Goal: Transaction & Acquisition: Purchase product/service

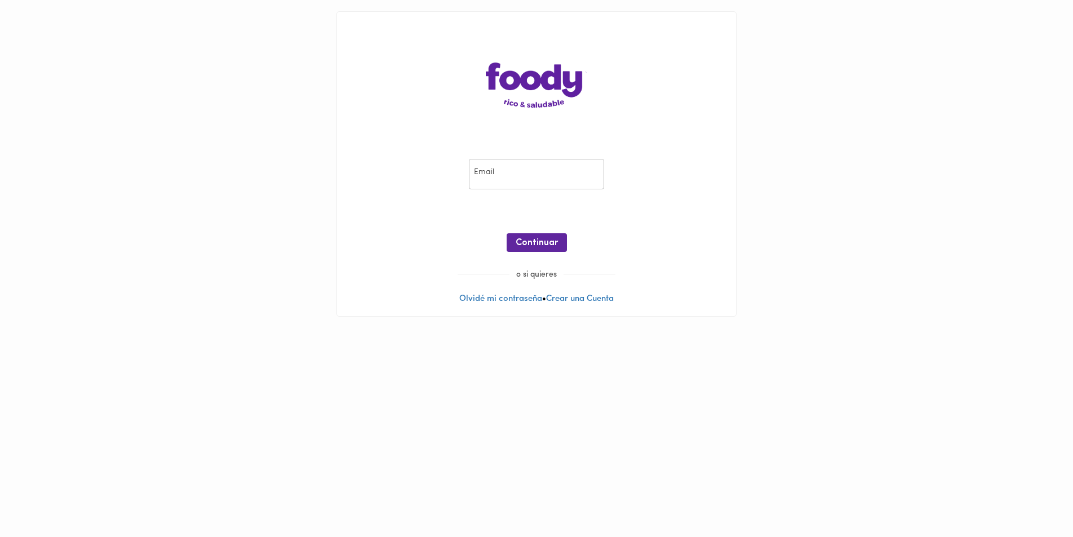
click at [506, 175] on input "email" at bounding box center [536, 174] width 135 height 31
type input "[EMAIL_ADDRESS][DOMAIN_NAME]"
click at [540, 240] on span "Continuar" at bounding box center [537, 243] width 42 height 11
click at [543, 240] on span "Ingresar" at bounding box center [537, 243] width 36 height 11
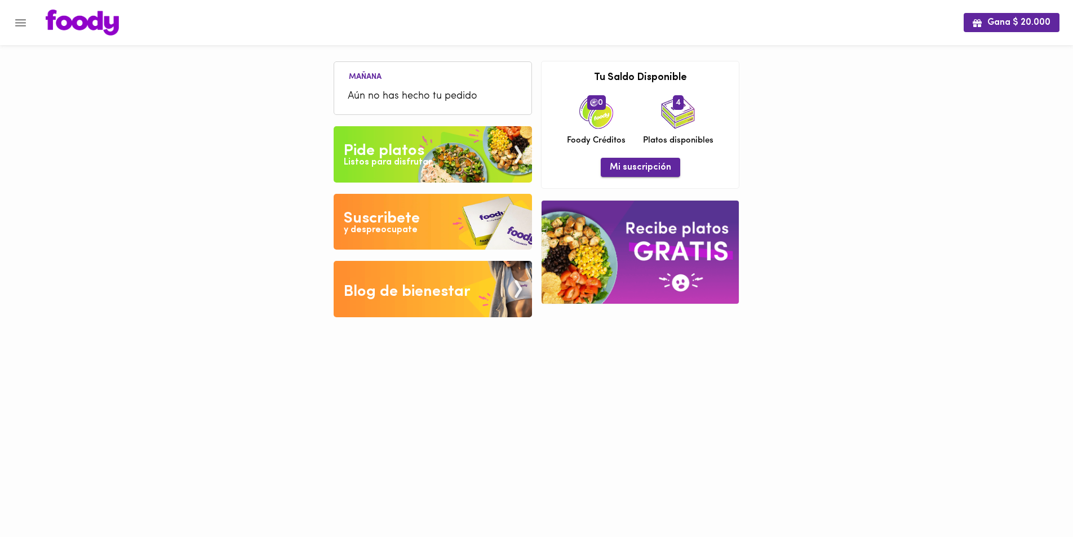
click at [637, 166] on span "Mi suscripción" at bounding box center [640, 167] width 61 height 11
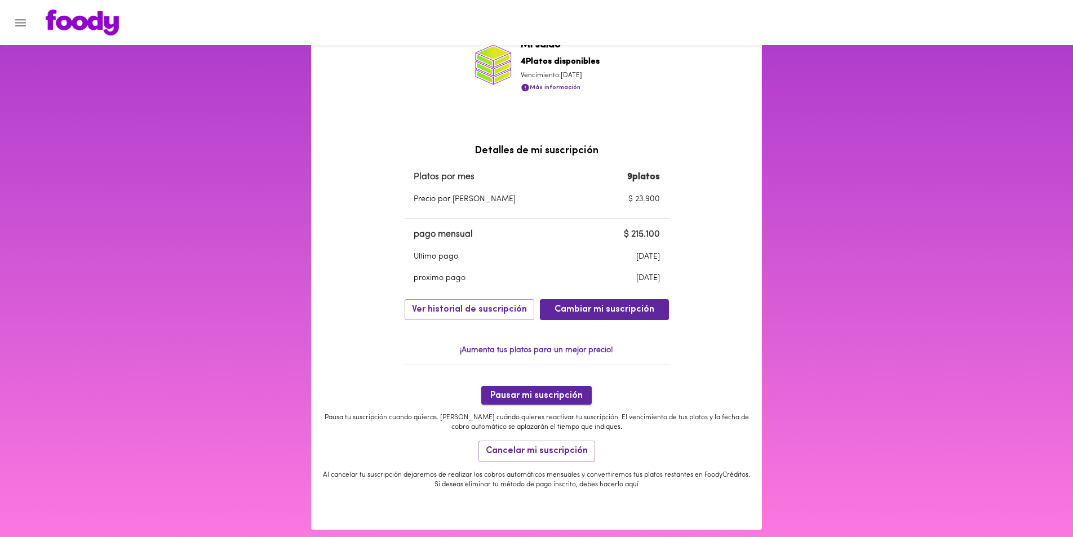
scroll to position [230, 0]
click at [539, 398] on span "Pausar mi suscripción" at bounding box center [536, 395] width 92 height 11
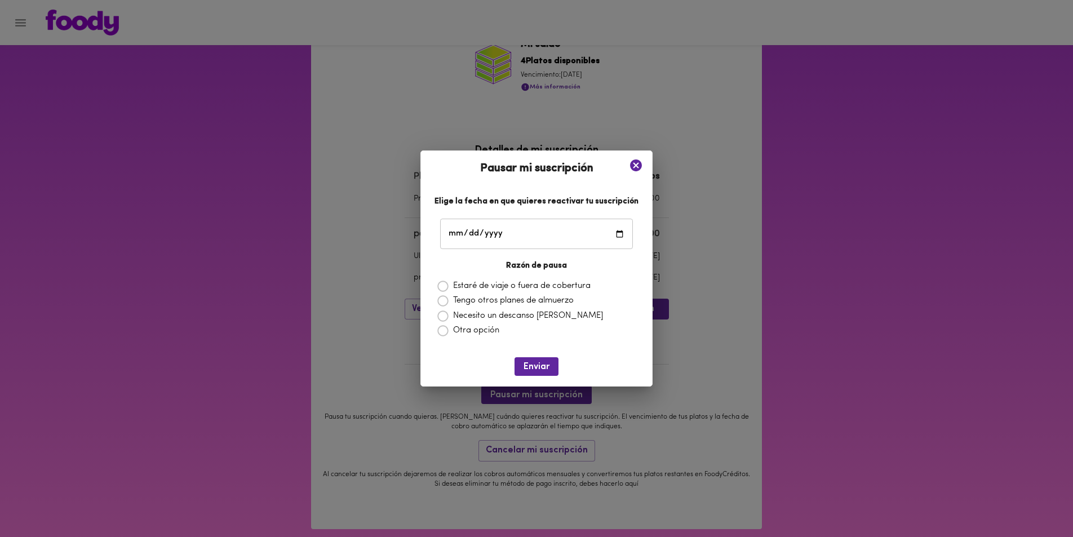
click at [630, 163] on icon at bounding box center [636, 165] width 12 height 12
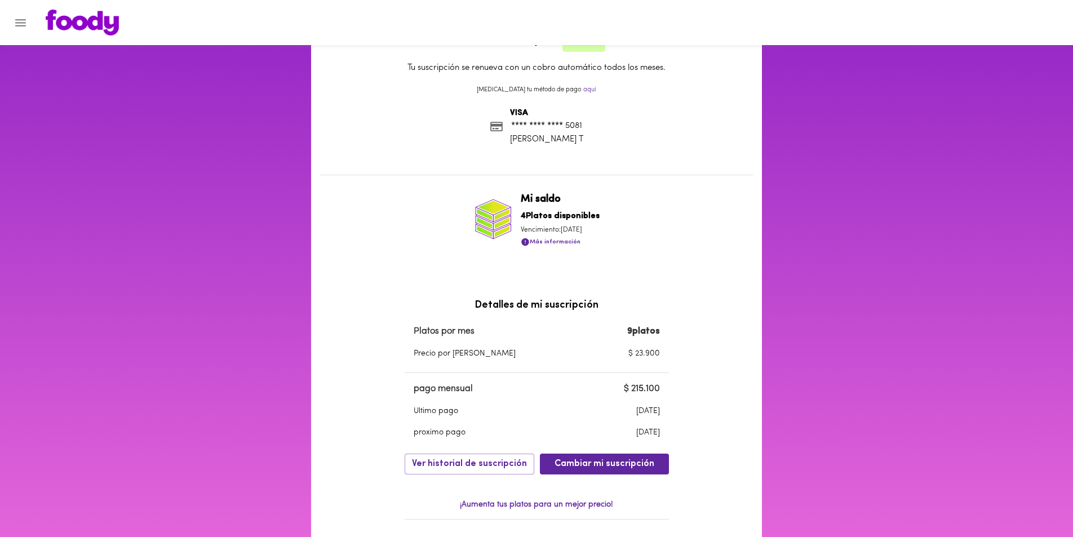
scroll to position [157, 0]
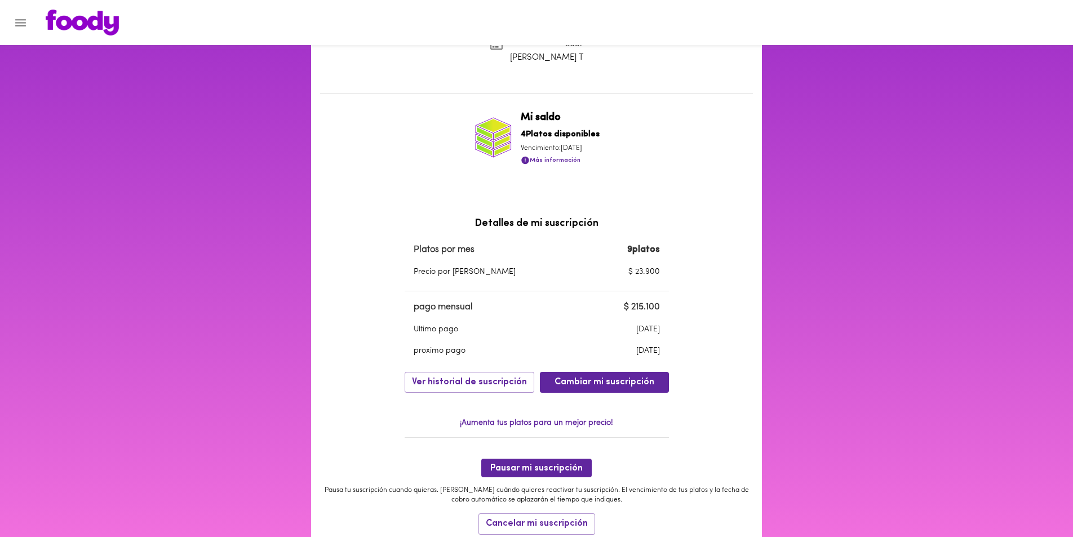
click at [100, 92] on div "Mi suscripción Estado de suscripción Activa Tu suscripción se renueva con un co…" at bounding box center [536, 256] width 1073 height 743
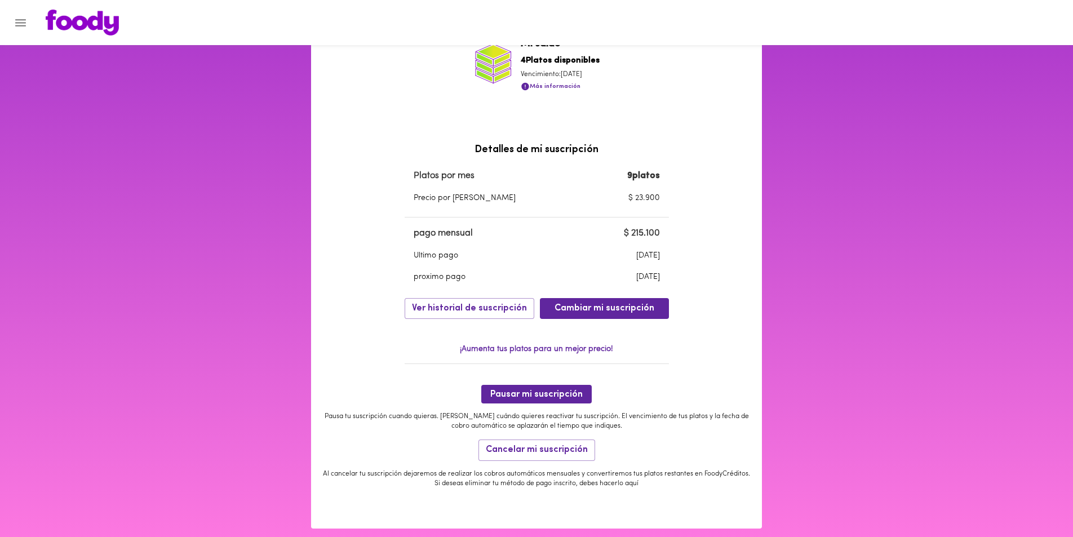
scroll to position [248, 0]
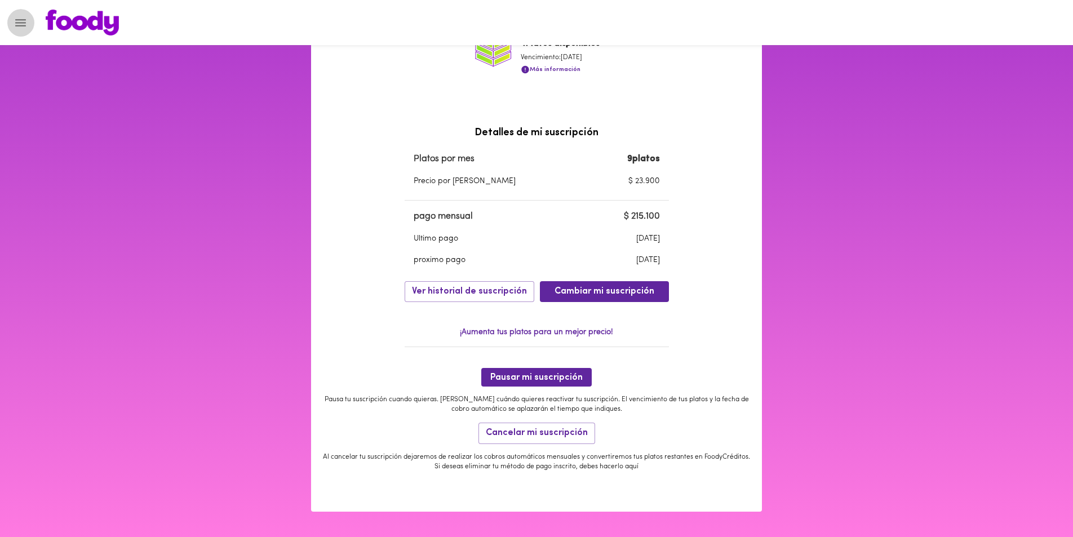
click at [15, 20] on icon "Menu" at bounding box center [21, 23] width 14 height 14
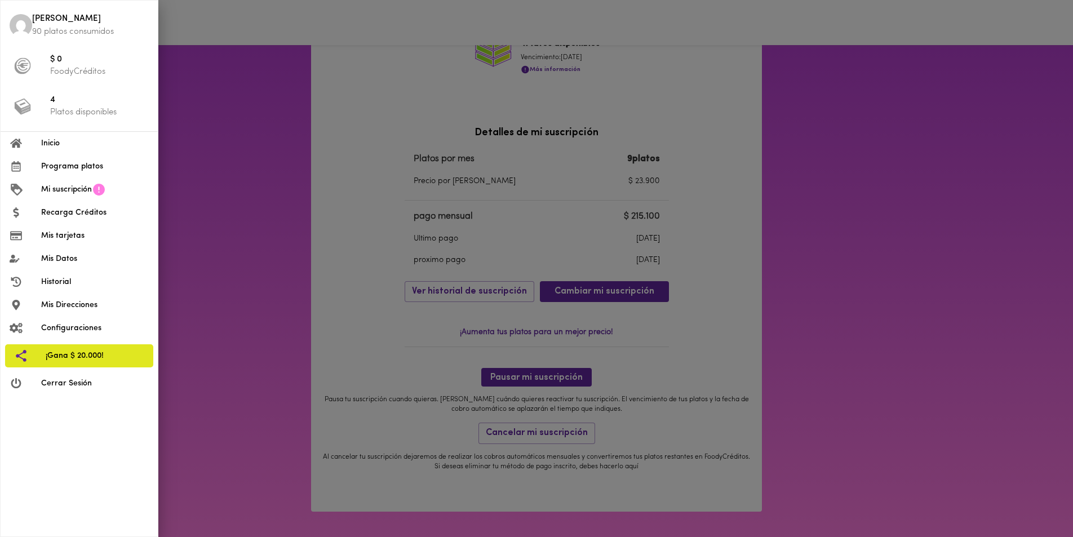
click at [57, 141] on span "Inicio" at bounding box center [95, 144] width 108 height 12
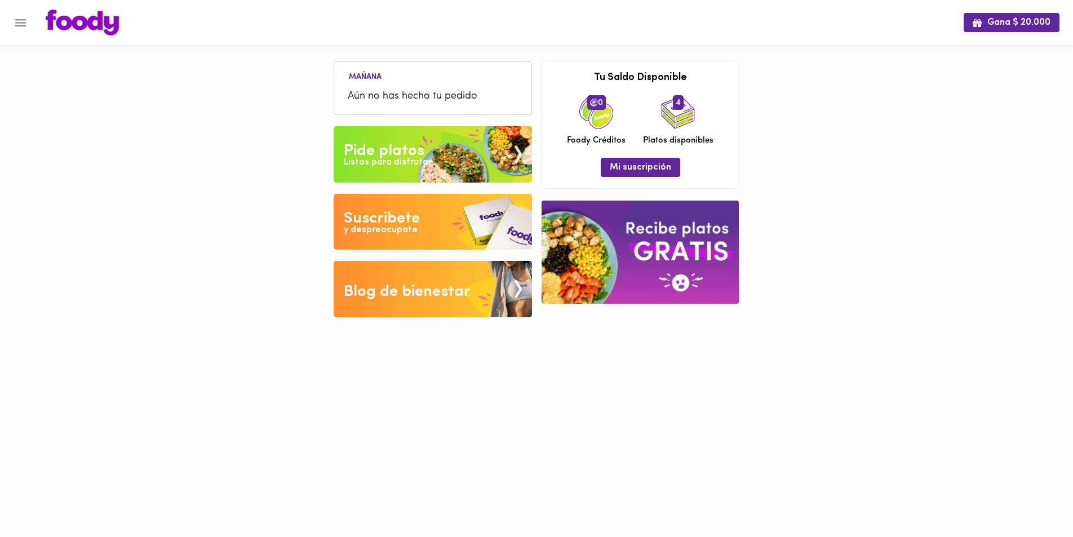
click at [433, 161] on img at bounding box center [433, 154] width 198 height 56
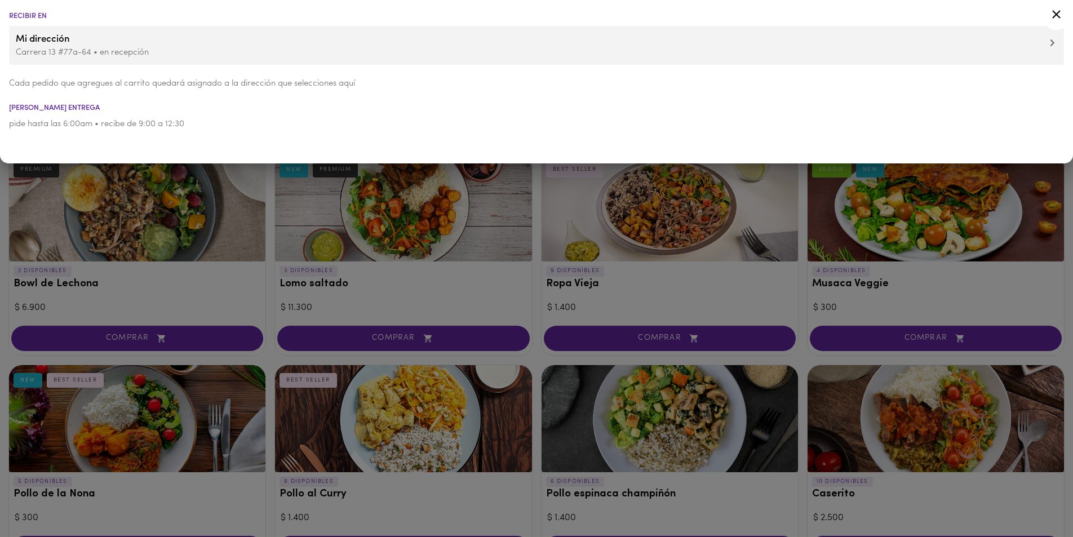
click at [269, 216] on div at bounding box center [536, 268] width 1073 height 537
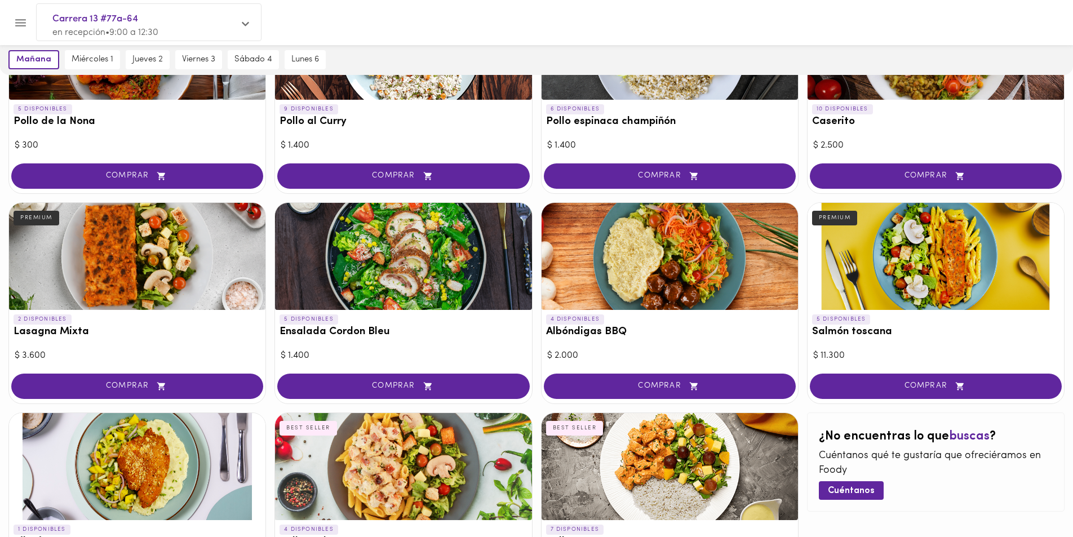
scroll to position [374, 0]
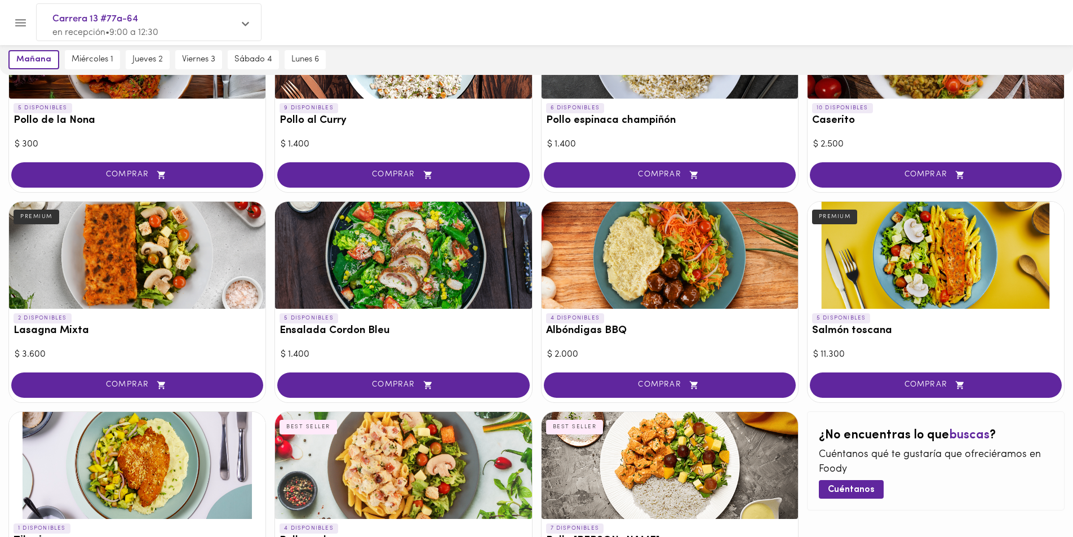
click at [655, 274] on div at bounding box center [670, 255] width 256 height 107
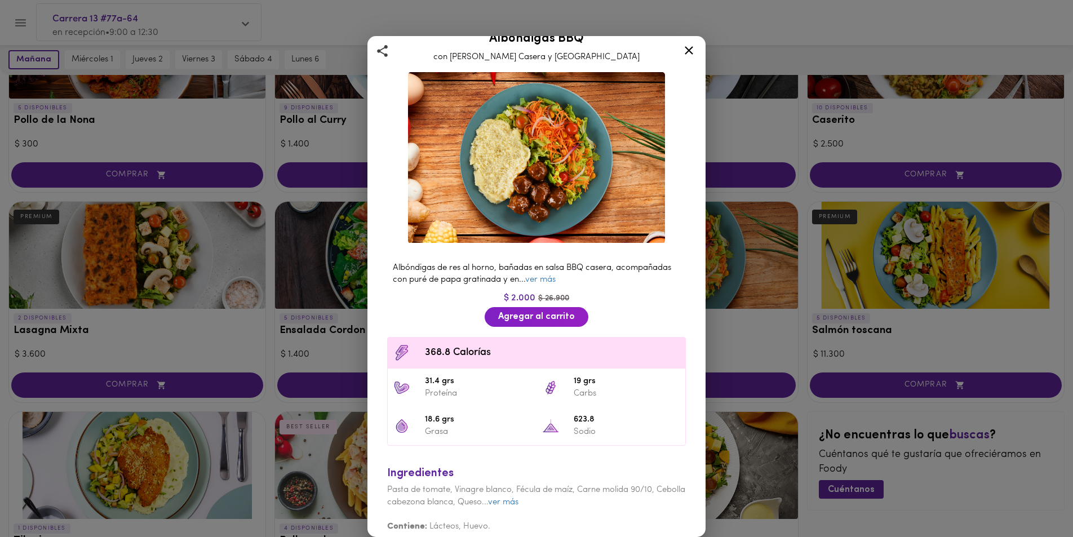
scroll to position [23, 0]
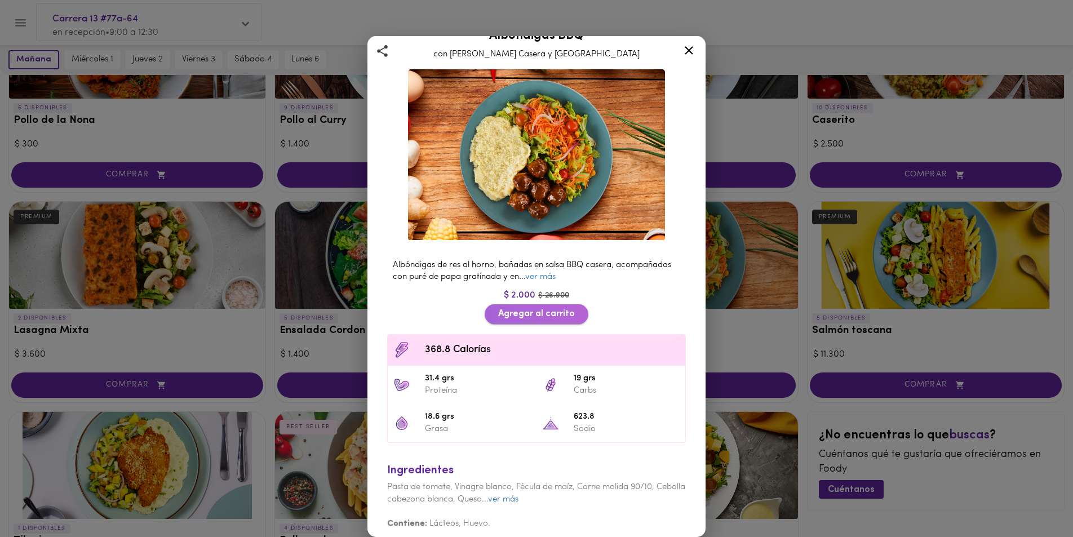
click at [535, 318] on span "Agregar al carrito" at bounding box center [536, 314] width 77 height 11
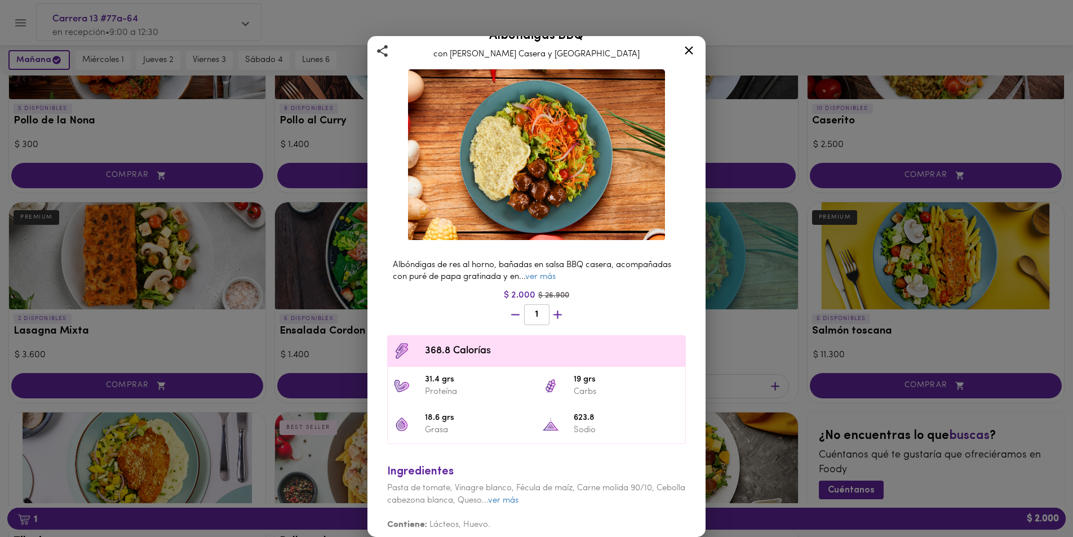
scroll to position [374, 0]
click at [694, 47] on icon at bounding box center [689, 50] width 14 height 14
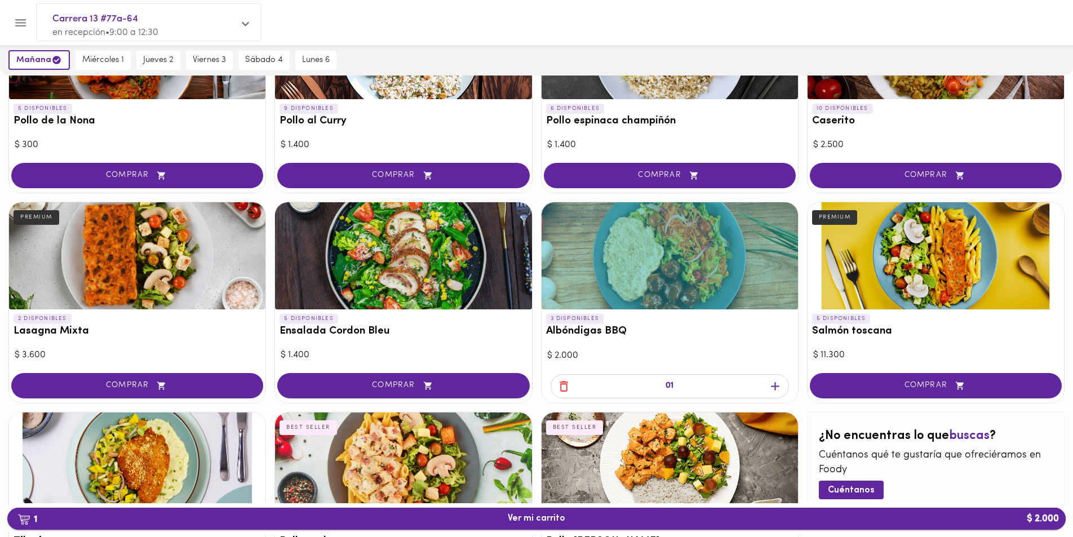
click at [470, 511] on button "1 Ver mi carrito $ 2.000" at bounding box center [536, 519] width 1058 height 22
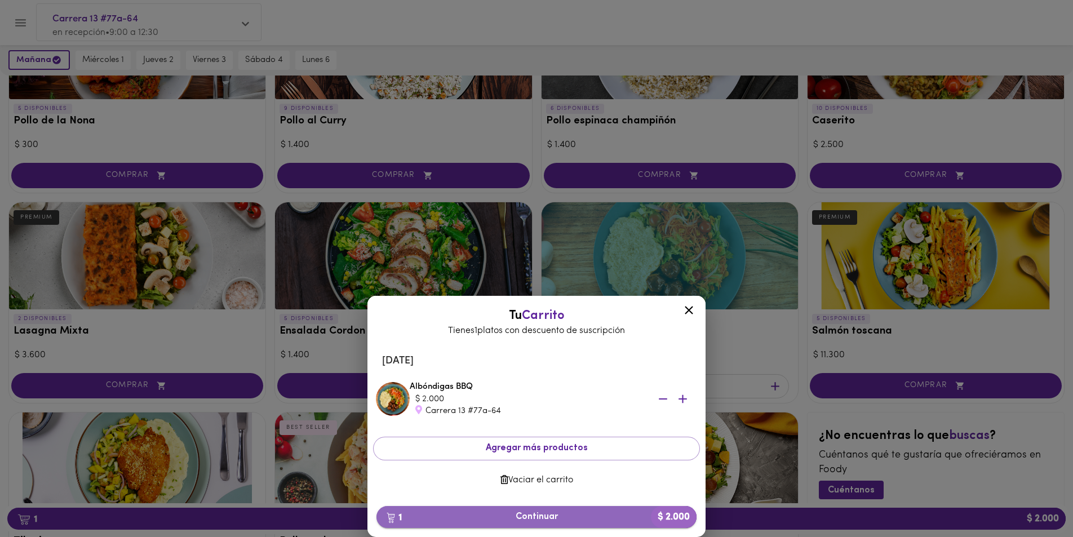
click at [542, 521] on span "1 Continuar $ 2.000" at bounding box center [536, 517] width 302 height 11
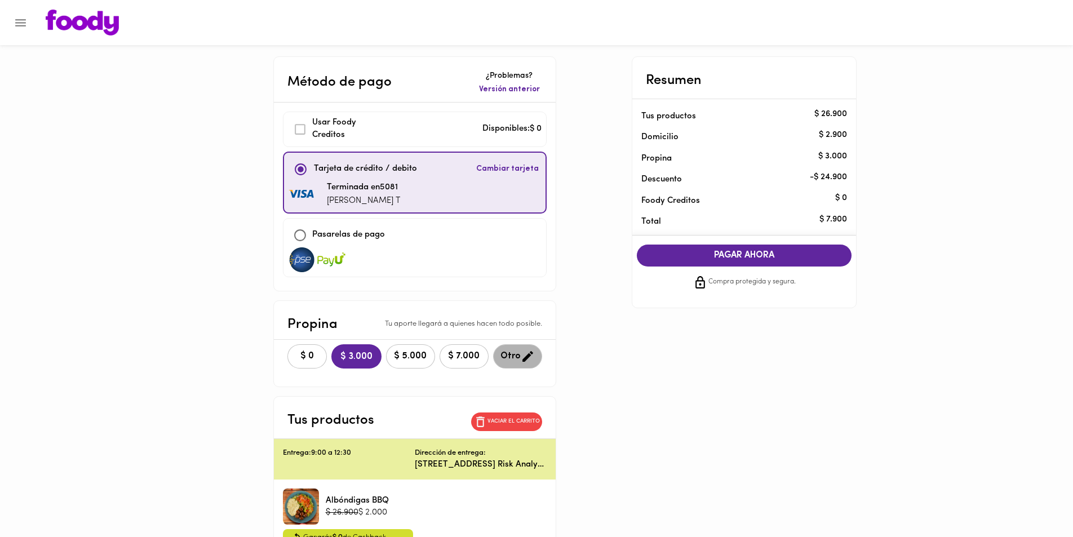
click at [506, 349] on span "Otro" at bounding box center [517, 356] width 34 height 14
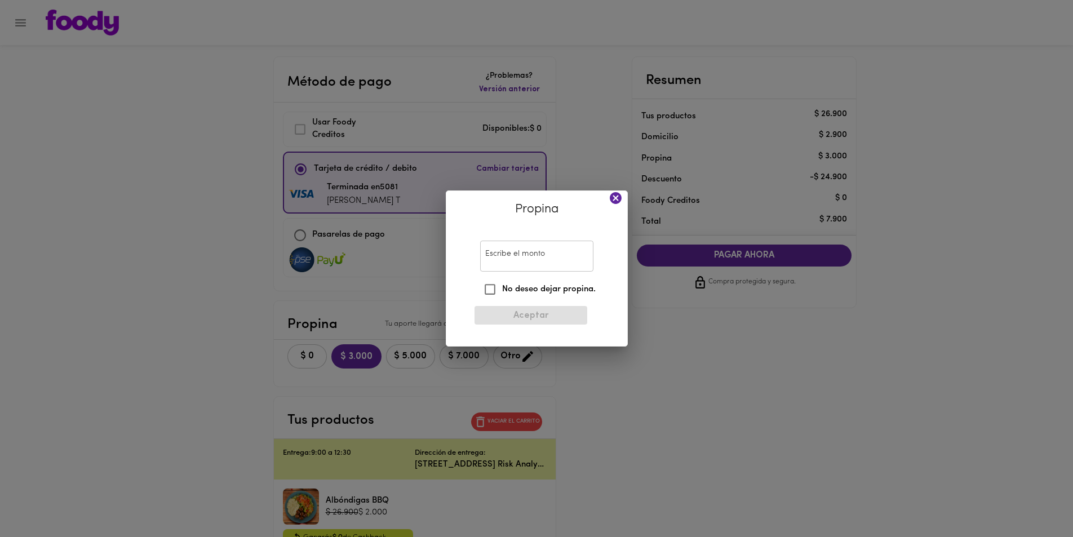
click at [524, 256] on input "Escribe el monto" at bounding box center [536, 256] width 113 height 31
type input "2000"
click at [530, 313] on span "Aceptar" at bounding box center [531, 316] width 95 height 11
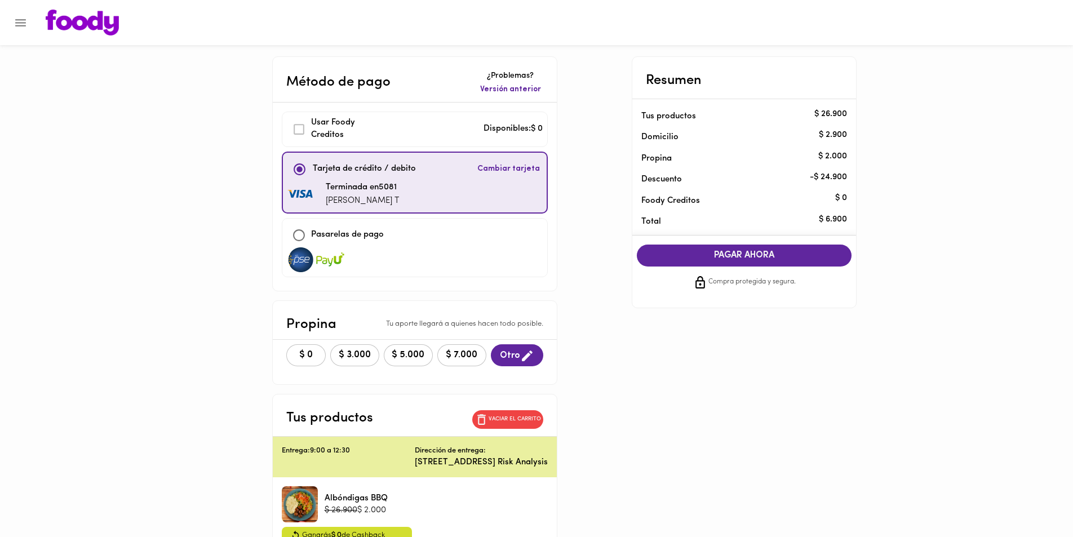
click at [709, 254] on span "PAGAR AHORA" at bounding box center [744, 255] width 193 height 11
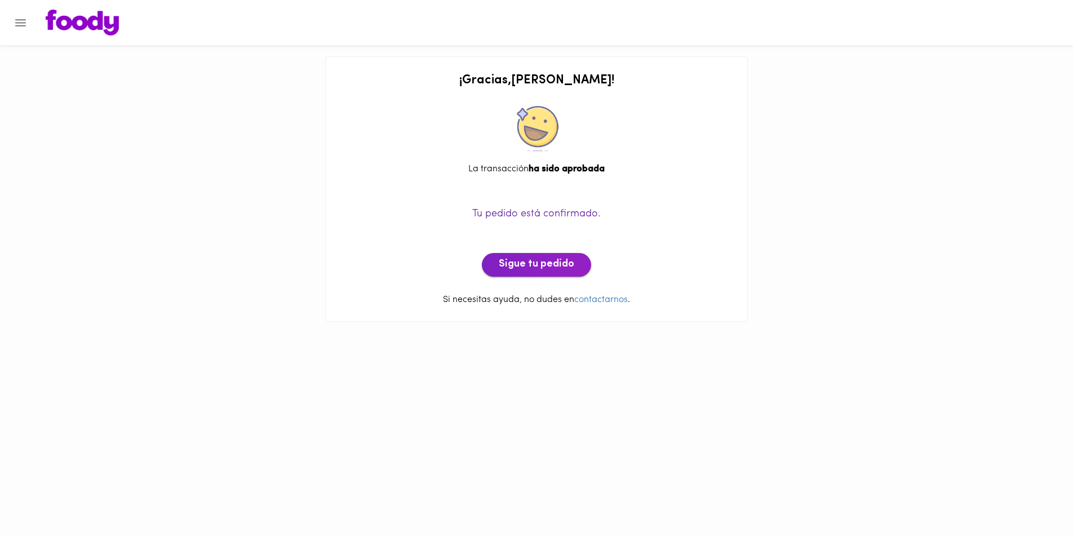
click at [538, 259] on span "Sigue tu pedido" at bounding box center [537, 265] width 76 height 12
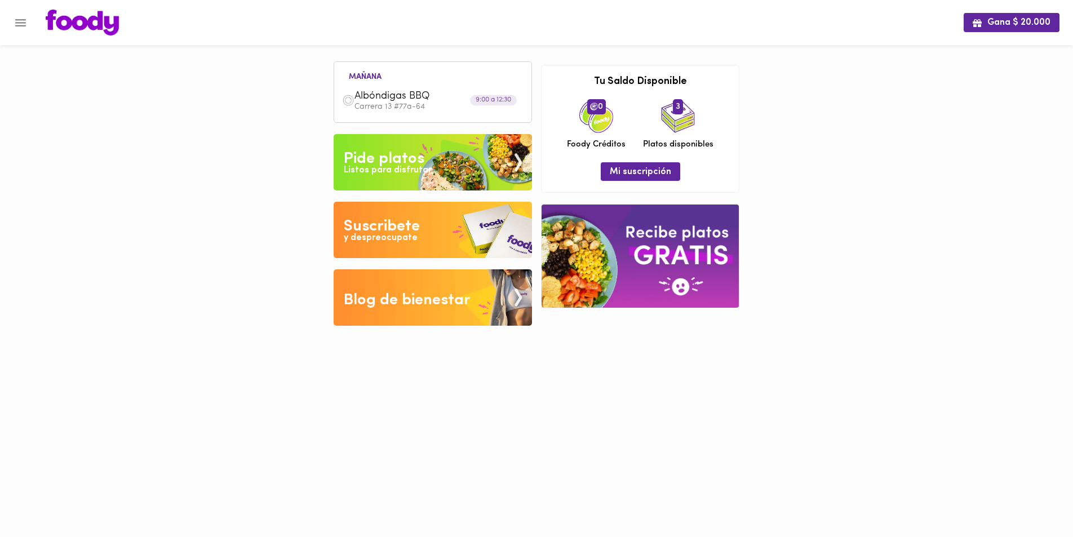
click at [407, 81] on div "[DATE] Albóndigas BBQ Carrera 13 #77a-64 9:00 a 12:30" at bounding box center [433, 93] width 186 height 47
click at [397, 93] on span "Albóndigas BBQ" at bounding box center [419, 96] width 130 height 13
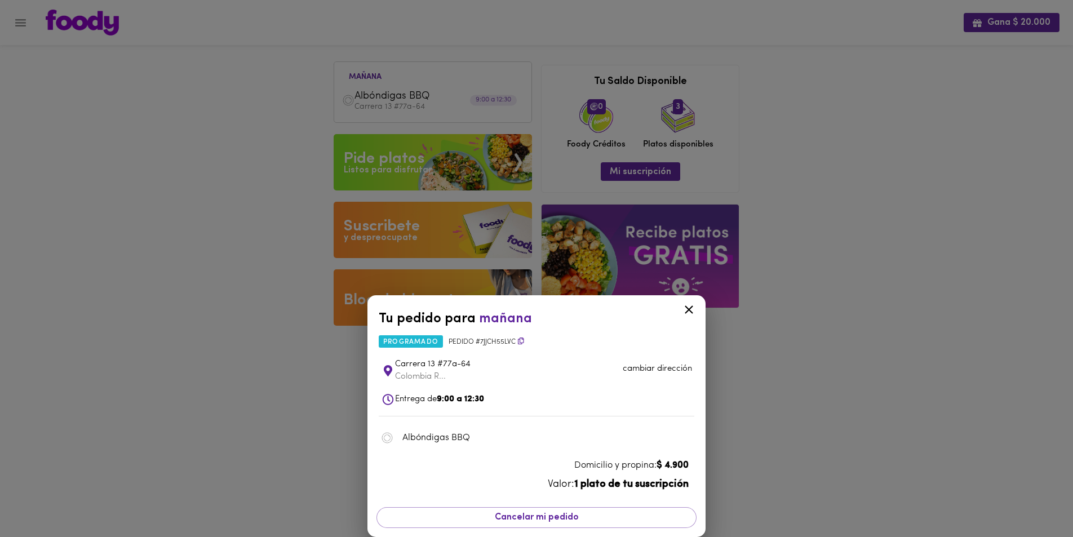
click at [246, 247] on div "Tu pedido para [DATE] programado Pedido # 7JJCh55LvC [STREET_ADDRESS] R... camb…" at bounding box center [536, 268] width 1073 height 537
